Goal: Contribute content: Add original content to the website for others to see

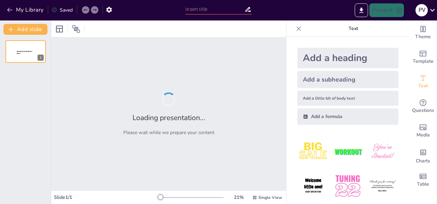
type input "New Sendsteps"
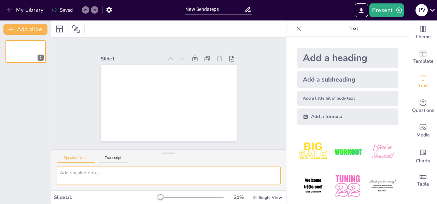
click at [100, 174] on textarea at bounding box center [169, 175] width 224 height 19
click at [13, 9] on icon "button" at bounding box center [9, 9] width 7 height 7
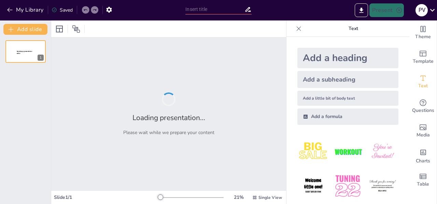
type input "INDOOR CYCLING: tendencia, estrategia y entrenamiento"
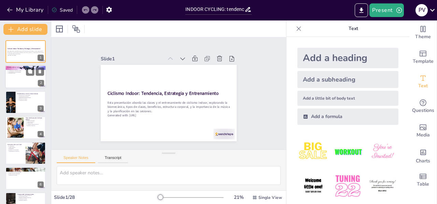
click at [24, 80] on div at bounding box center [25, 77] width 41 height 23
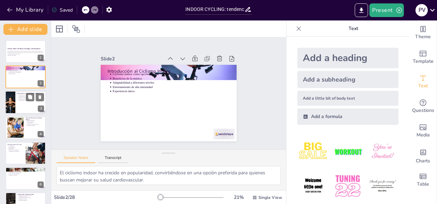
click at [16, 99] on div at bounding box center [25, 102] width 41 height 23
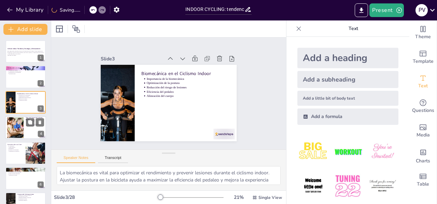
click at [25, 129] on div at bounding box center [25, 127] width 41 height 23
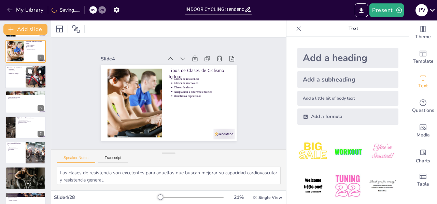
click at [23, 72] on p "Enfriamiento" at bounding box center [16, 71] width 15 height 1
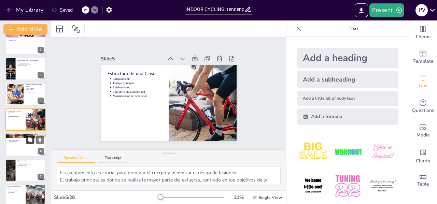
click at [28, 140] on icon at bounding box center [30, 139] width 5 height 5
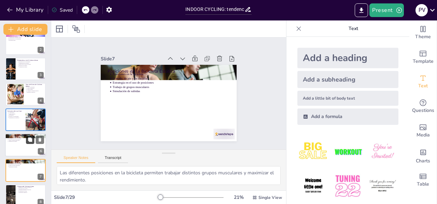
scroll to position [84, 0]
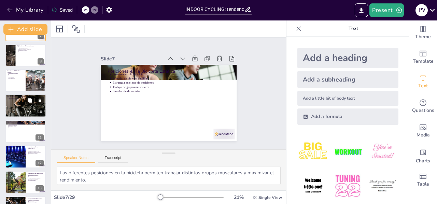
click at [27, 102] on button at bounding box center [30, 101] width 8 height 8
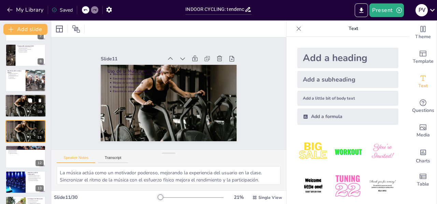
scroll to position [186, 0]
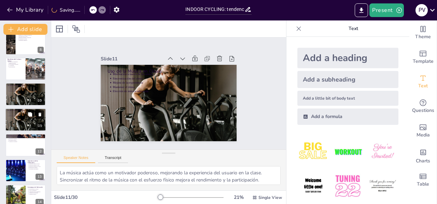
click at [38, 113] on icon at bounding box center [40, 114] width 5 height 5
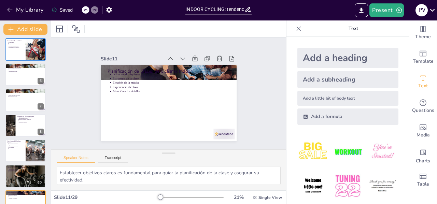
scroll to position [94, 0]
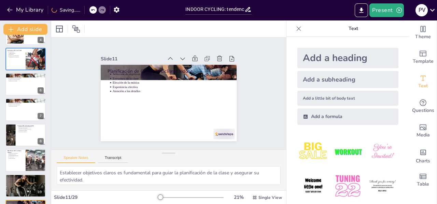
click at [38, 103] on icon at bounding box center [39, 104] width 5 height 5
type textarea "Mantenerse hidratado antes de la clase es crucial para preparar el cuerpo para …"
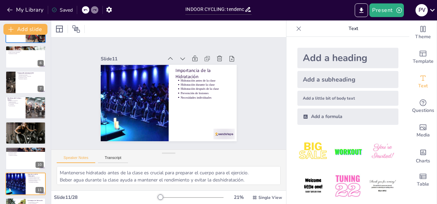
scroll to position [176, 0]
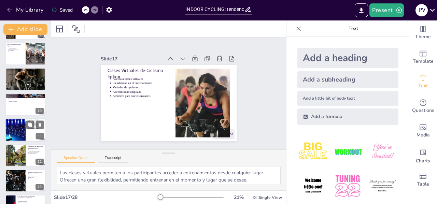
type textarea "Las clases de ciclismo indoor crean un sentido de comunidad entre los participa…"
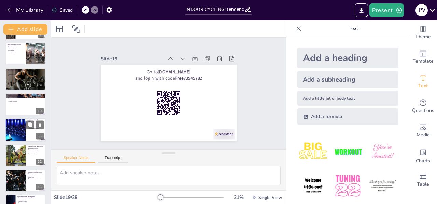
type textarea "Las clases de ciclismo indoor crean un sentido de comunidad entre los participa…"
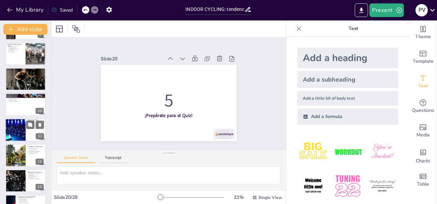
type textarea "La quema de calorías es un beneficio clave del ciclismo indoor, como se mencion…"
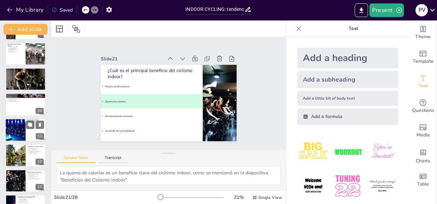
type textarea "La música rápida es la más efectiva en las clases de ciclismo indoor, como se m…"
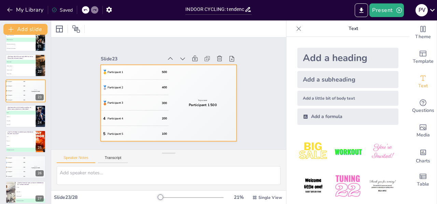
scroll to position [550, 0]
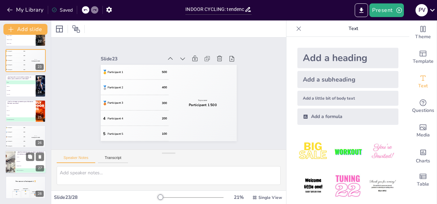
click at [22, 159] on li "A Técnica" at bounding box center [30, 157] width 31 height 4
type textarea "Todas las opciones son esenciales para un buen rendimiento en ciclismo indoor, …"
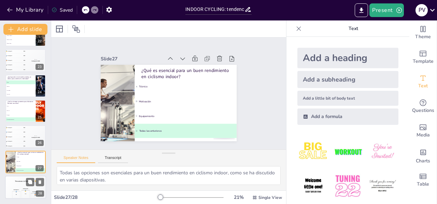
click at [17, 186] on div "The winner is Participant 1 🏆" at bounding box center [25, 182] width 41 height 12
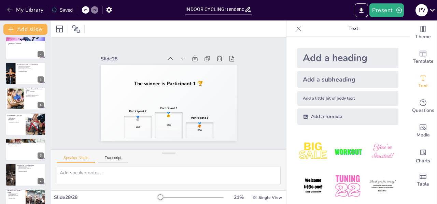
scroll to position [0, 0]
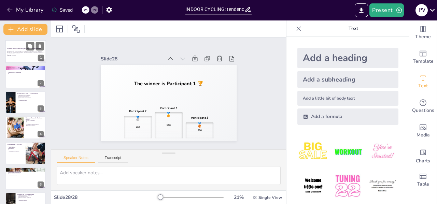
click at [22, 47] on div at bounding box center [25, 51] width 41 height 23
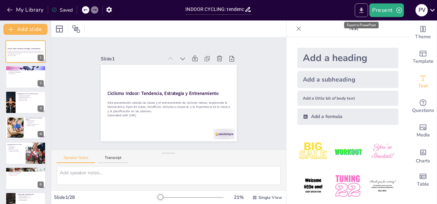
click at [363, 11] on icon "Export to PowerPoint" at bounding box center [361, 10] width 7 height 7
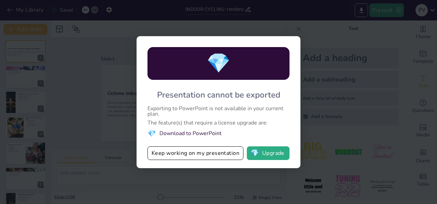
click at [337, 120] on div "💎 Presentation cannot be exported Exporting to PowerPoint is not available in y…" at bounding box center [218, 102] width 437 height 204
click at [207, 157] on button "Keep working on my presentation" at bounding box center [196, 153] width 96 height 14
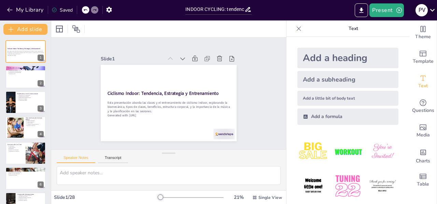
click at [434, 11] on icon at bounding box center [432, 9] width 9 height 9
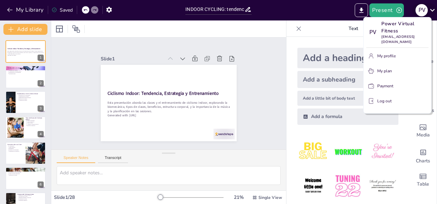
click at [434, 11] on div at bounding box center [218, 102] width 437 height 204
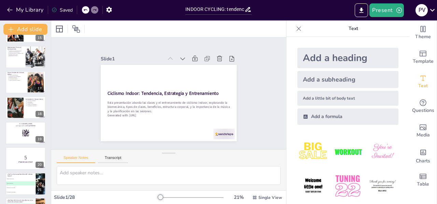
scroll to position [550, 0]
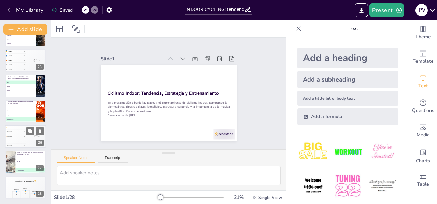
click at [24, 133] on div "🥈 Participant 2 400" at bounding box center [15, 132] width 20 height 4
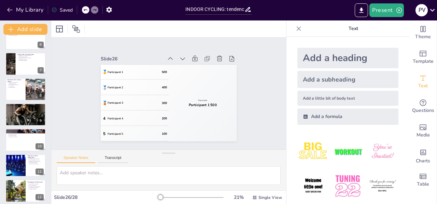
scroll to position [0, 0]
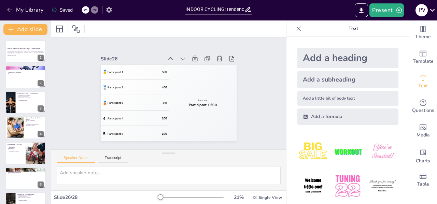
click at [111, 9] on icon "button" at bounding box center [108, 10] width 5 height 6
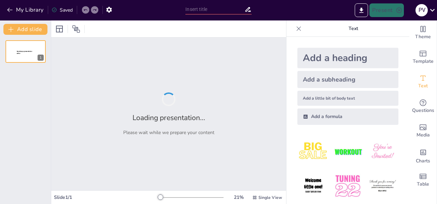
type input "INDOOR CYCLING: tendencia, estrategia y entrenamiento"
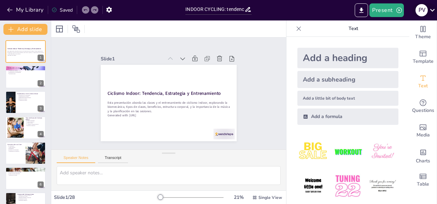
click at [433, 14] on icon at bounding box center [432, 9] width 9 height 9
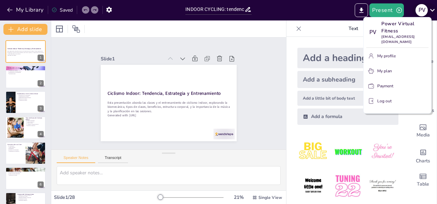
click at [433, 14] on div at bounding box center [218, 102] width 437 height 204
